Goal: Transaction & Acquisition: Subscribe to service/newsletter

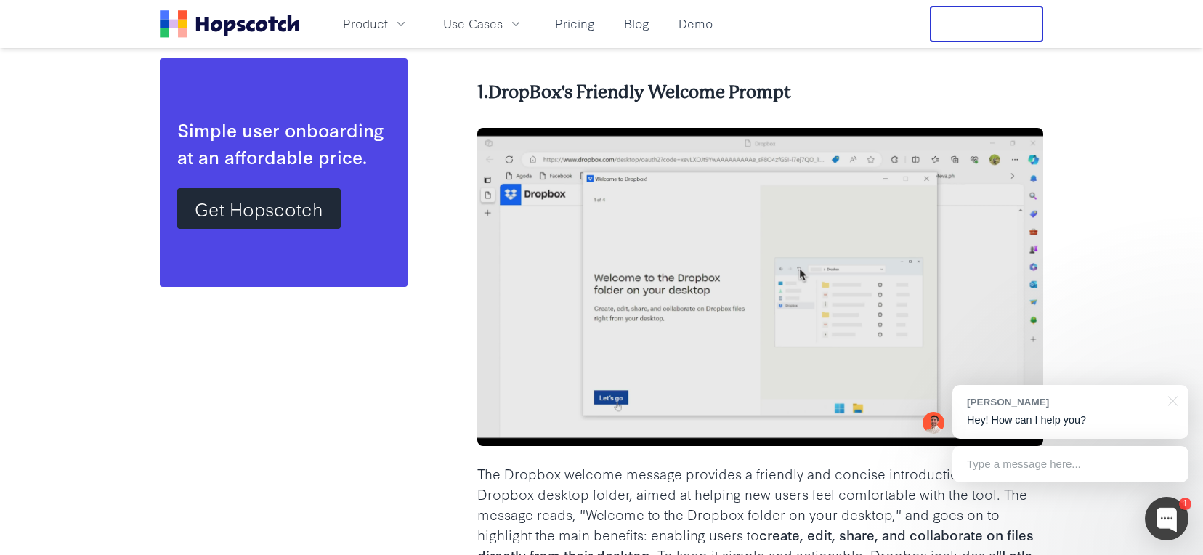
scroll to position [3341, 0]
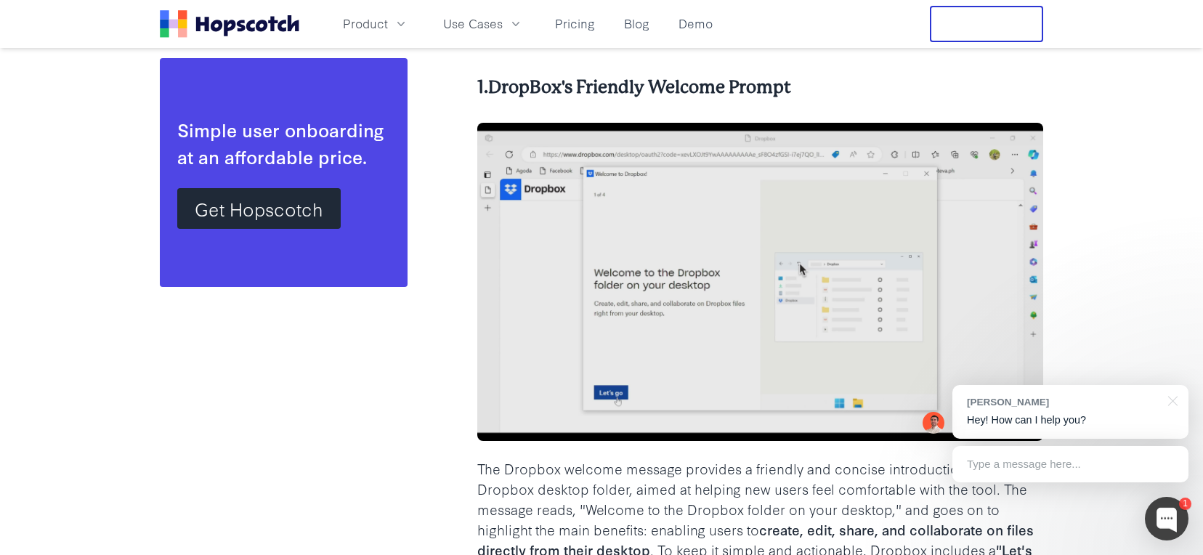
click at [723, 285] on img at bounding box center [760, 282] width 566 height 318
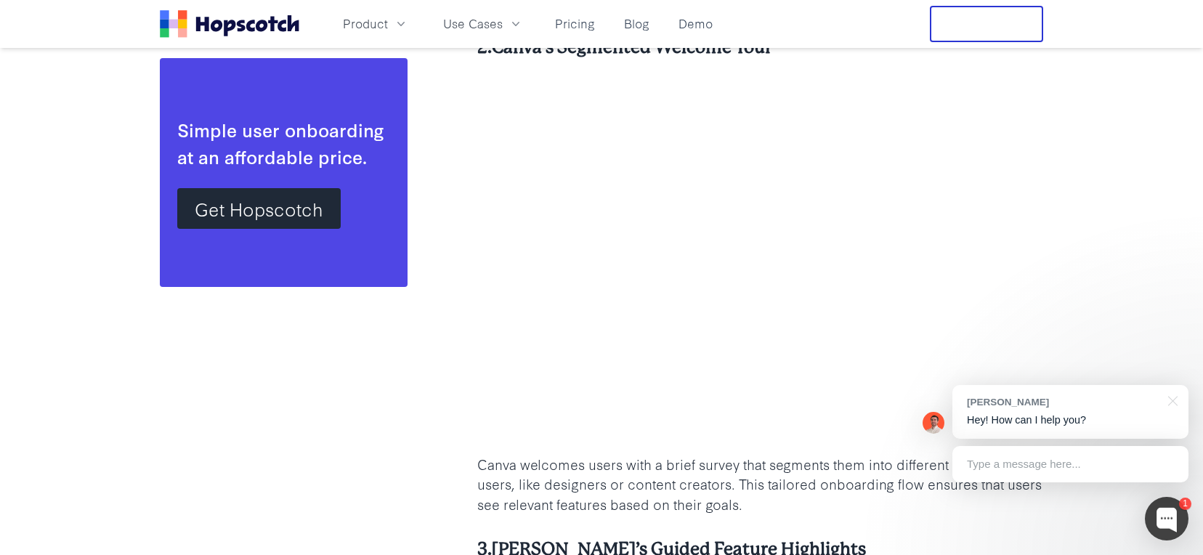
scroll to position [3838, 0]
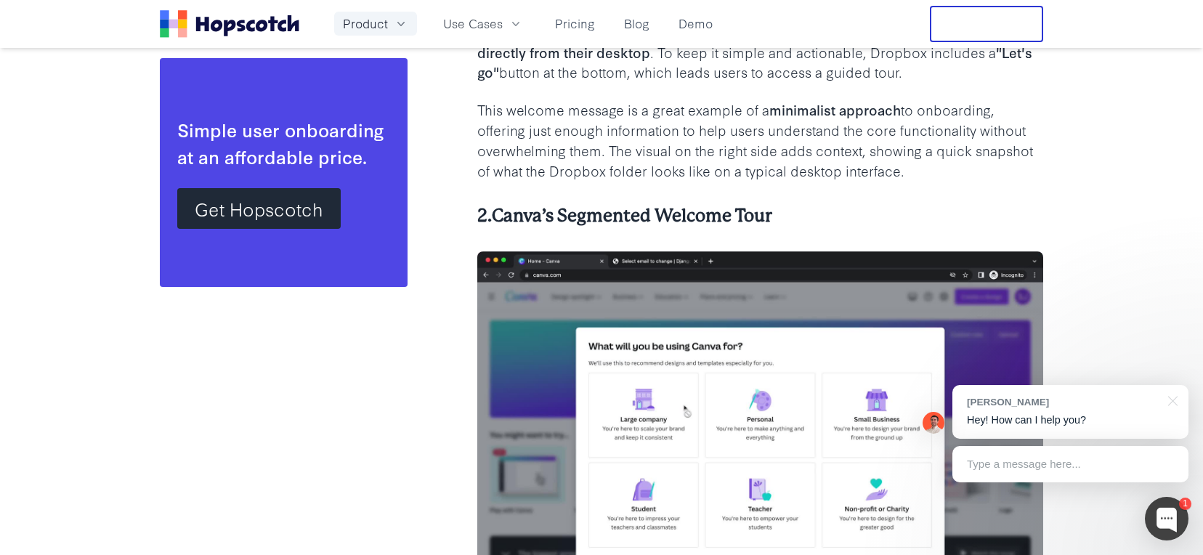
click at [412, 23] on button "Product" at bounding box center [375, 24] width 83 height 24
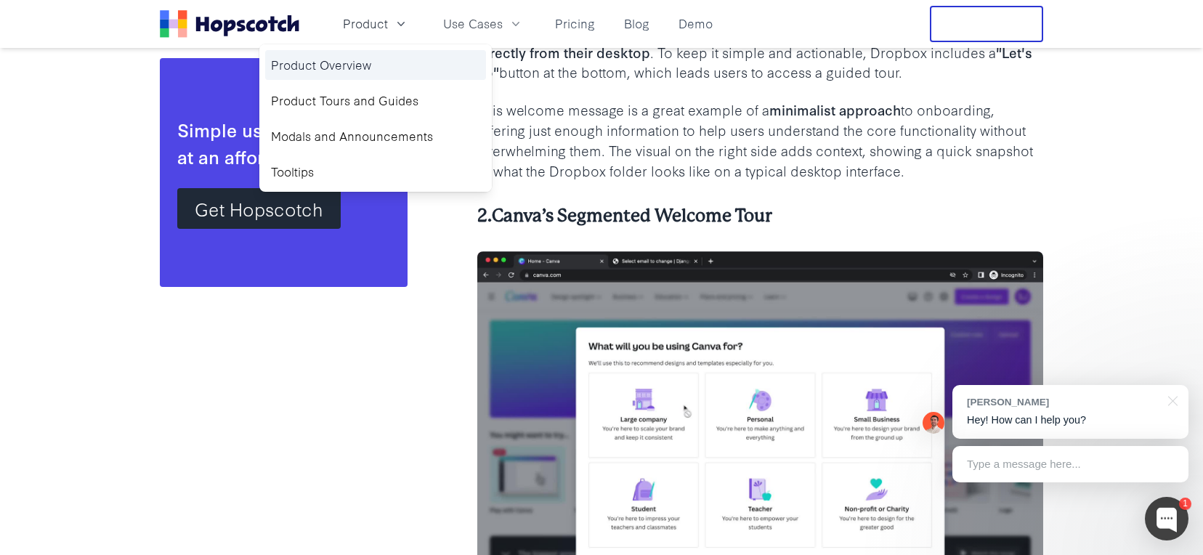
click at [365, 62] on link "Product Overview" at bounding box center [375, 65] width 221 height 30
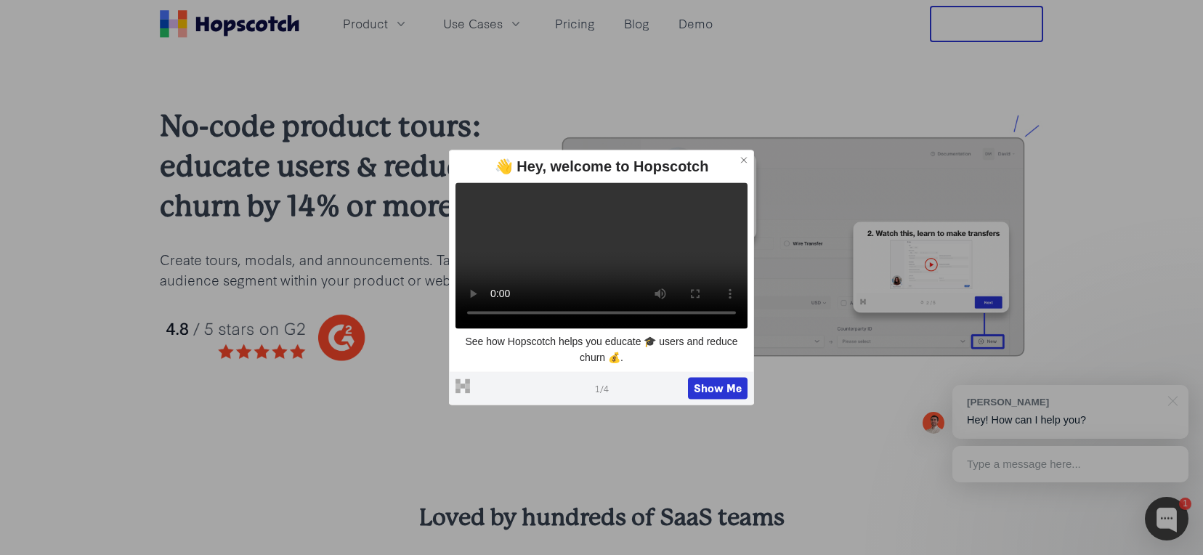
click at [740, 155] on icon at bounding box center [744, 160] width 10 height 10
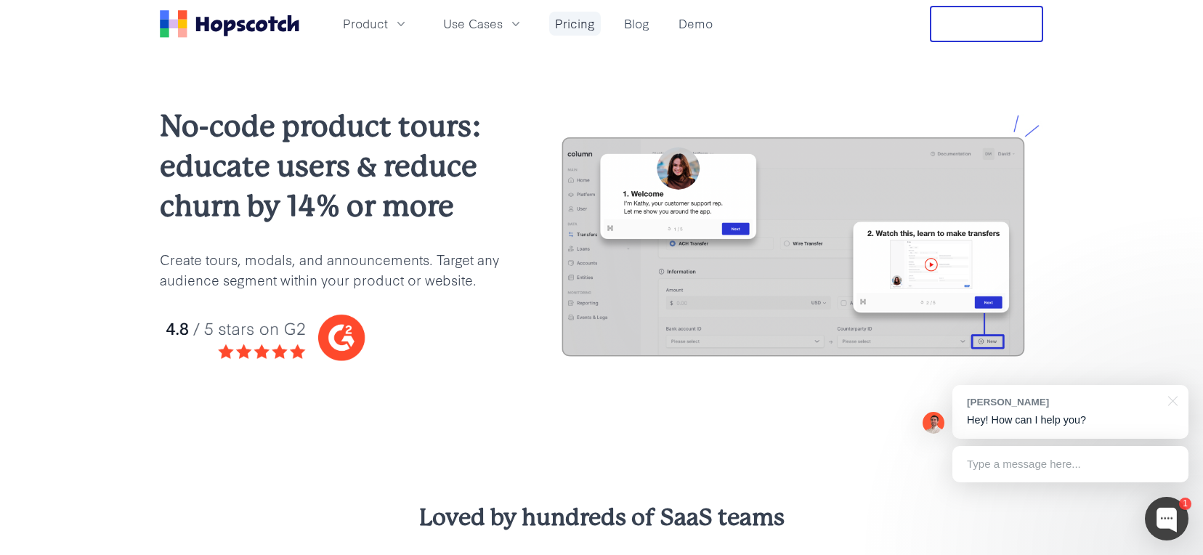
click at [588, 21] on link "Pricing" at bounding box center [575, 24] width 52 height 24
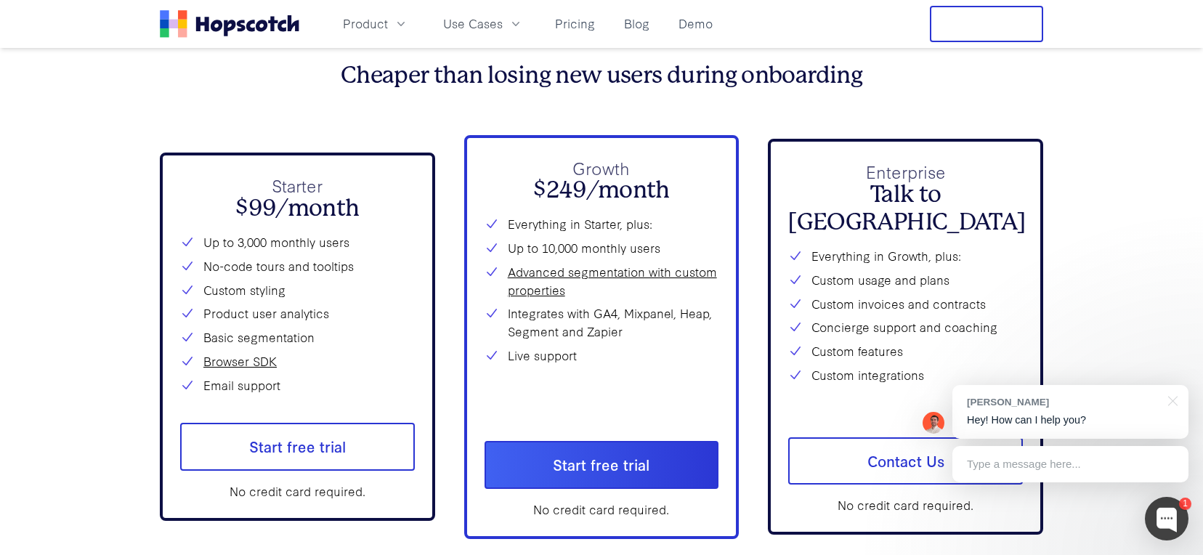
scroll to position [5242, 0]
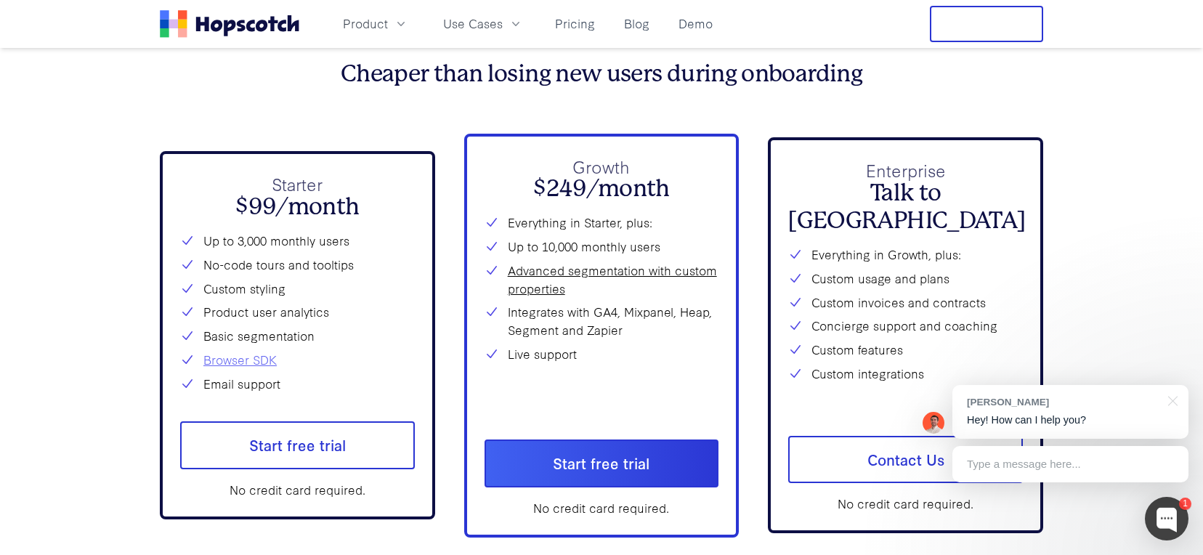
click at [267, 369] on link "Browser SDK" at bounding box center [239, 360] width 73 height 18
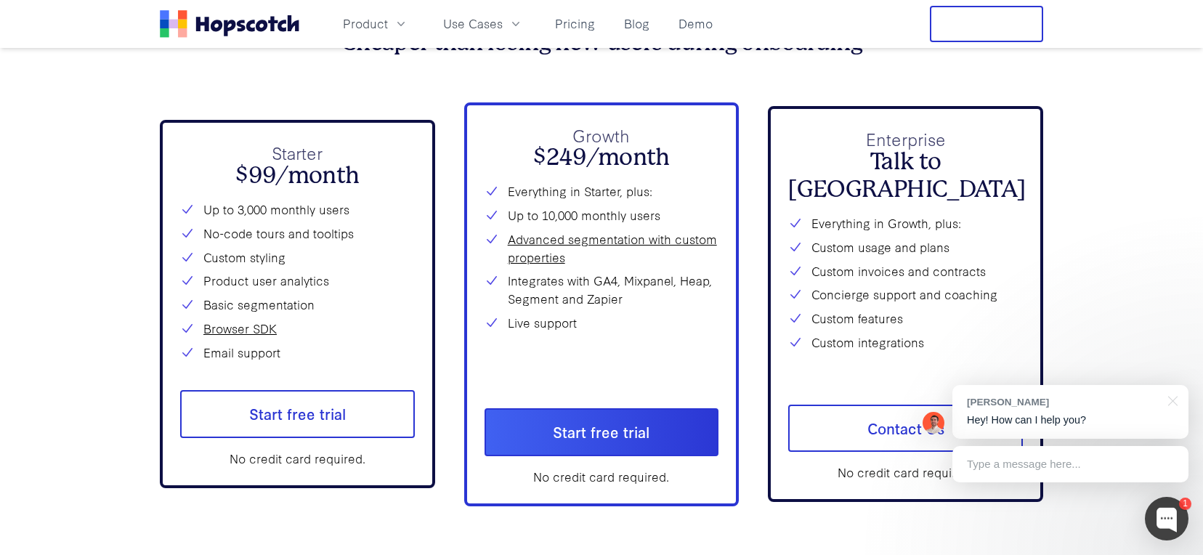
scroll to position [5290, 0]
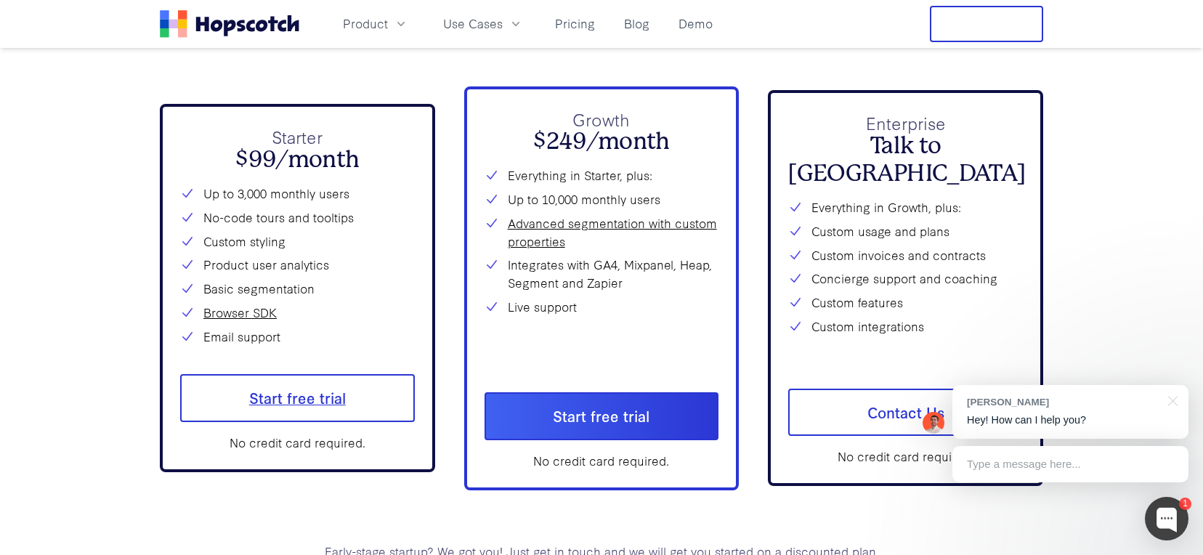
click at [348, 415] on span "Start free trial" at bounding box center [297, 398] width 235 height 48
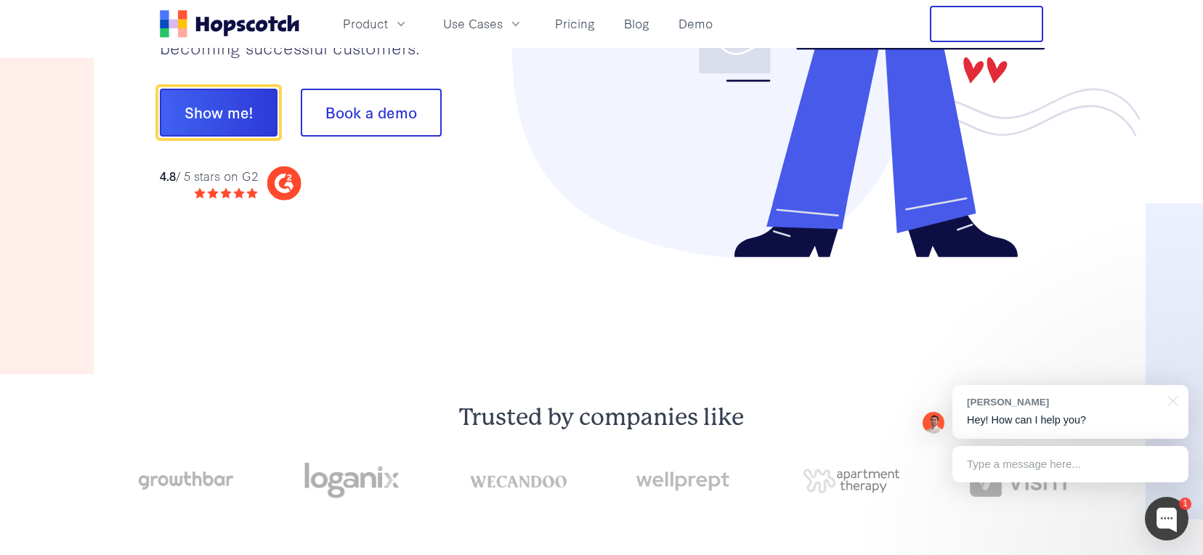
scroll to position [0, 0]
